Goal: Find specific page/section: Find specific page/section

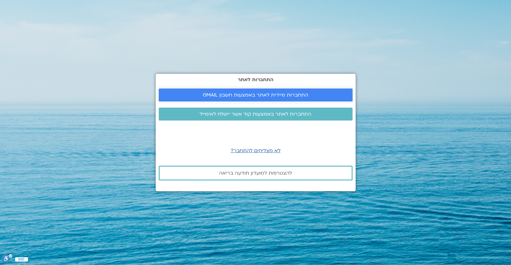
click at [249, 93] on span "התחברות מיידית לאתר באמצעות חשבון GMAIL" at bounding box center [255, 95] width 105 height 6
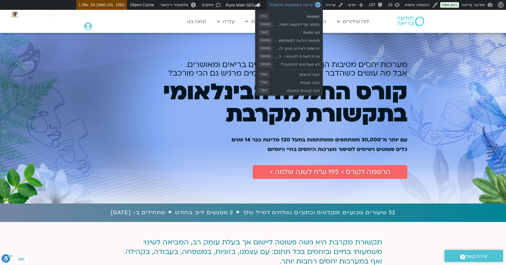
click at [307, 7] on link "עריכה באמצעות אלמנטור" at bounding box center [294, 5] width 57 height 10
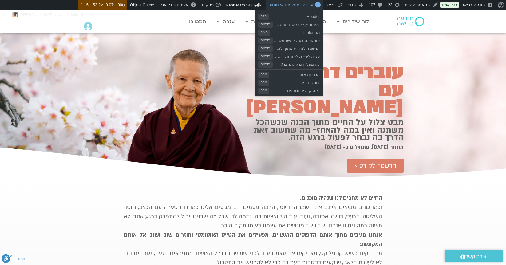
click at [313, 6] on span "עריכה באמצעות אלמנטור" at bounding box center [291, 4] width 45 height 5
